Goal: Find specific page/section: Find specific page/section

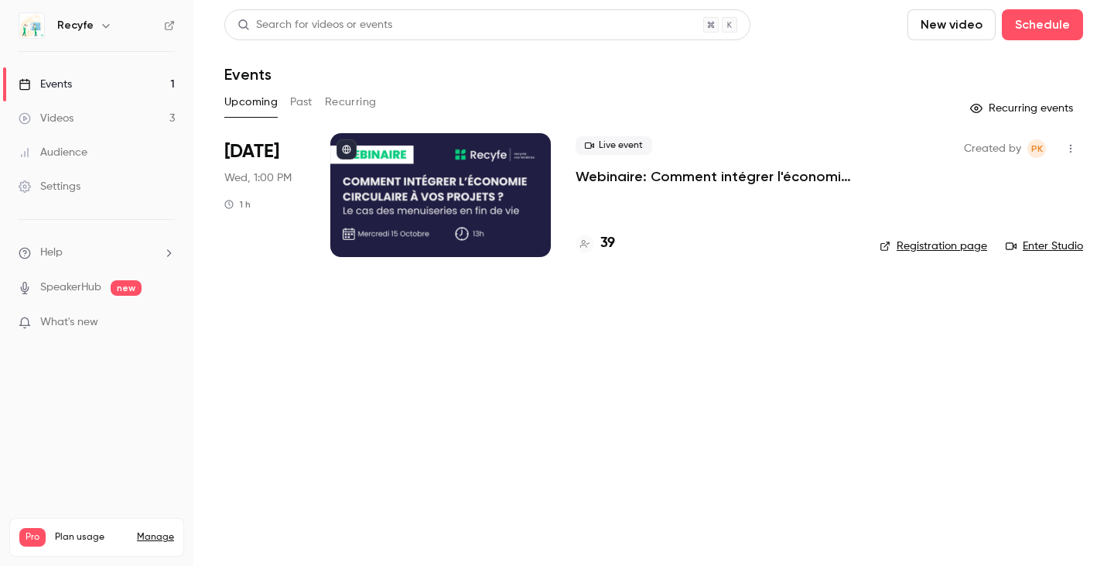
click at [609, 245] on h4 "39" at bounding box center [607, 243] width 15 height 21
